Goal: Entertainment & Leisure: Consume media (video, audio)

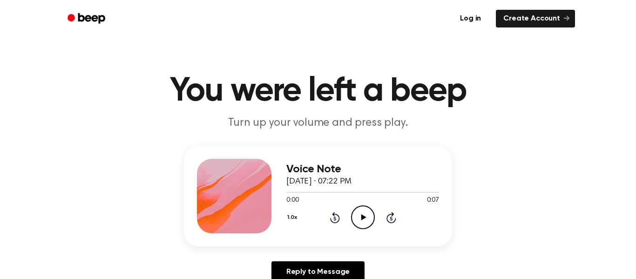
click at [363, 211] on icon "Play Audio" at bounding box center [363, 217] width 24 height 24
click at [352, 212] on circle at bounding box center [363, 217] width 23 height 23
click at [371, 212] on icon "Play Audio" at bounding box center [363, 217] width 24 height 24
